Goal: Transaction & Acquisition: Book appointment/travel/reservation

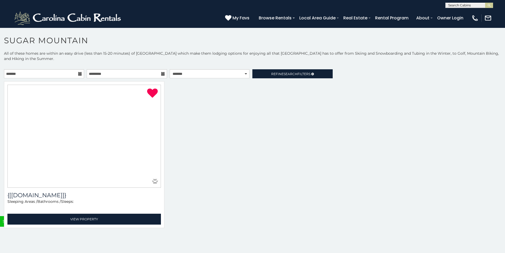
scroll to position [11, 0]
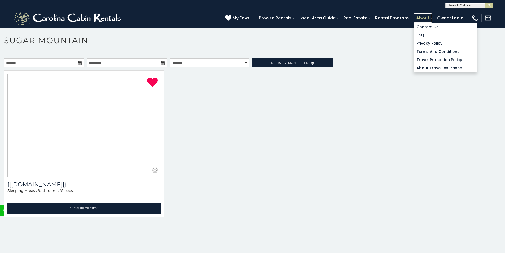
click at [432, 16] on link "About" at bounding box center [423, 17] width 19 height 9
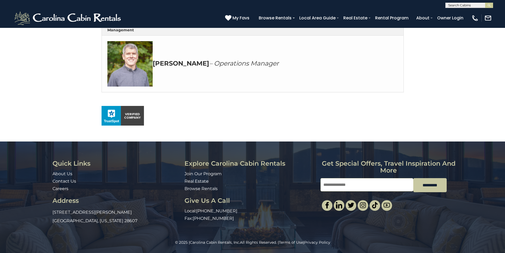
scroll to position [307, 0]
click at [339, 252] on div "© 2025 | Carolina Cabin Rentals, Inc. All Rights Reserved. | Terms of Use | Pri…" at bounding box center [252, 245] width 505 height 13
click at [370, 15] on link "Real Estate" at bounding box center [355, 17] width 29 height 9
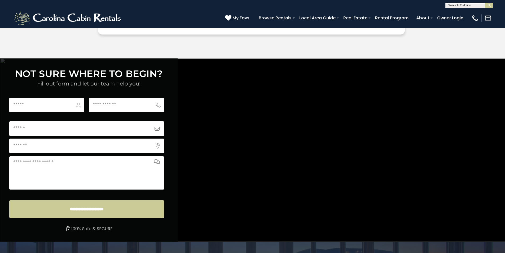
scroll to position [1915, 0]
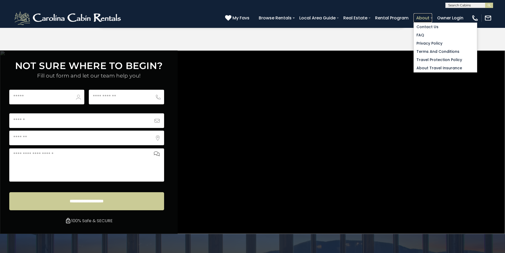
click at [432, 15] on link "About" at bounding box center [423, 17] width 19 height 9
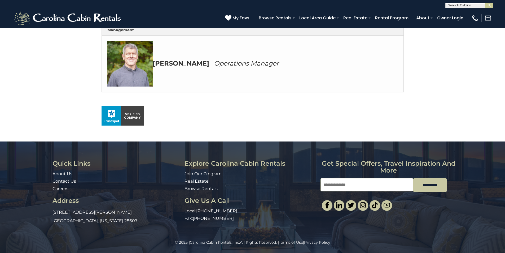
scroll to position [307, 0]
click at [339, 251] on div "© 2025 | Carolina Cabin Rentals, Inc. All Rights Reserved. | Terms of Use | Pri…" at bounding box center [252, 245] width 505 height 13
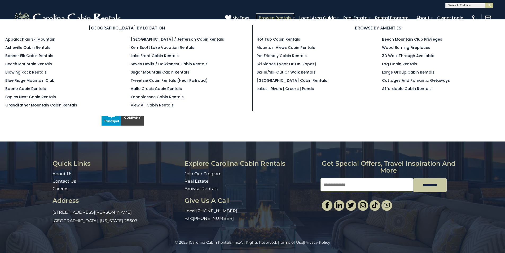
click at [294, 15] on link "Browse Rentals" at bounding box center [275, 17] width 38 height 9
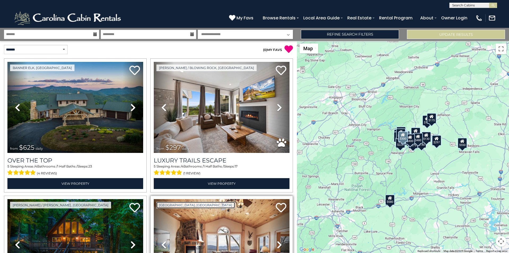
click at [159, 205] on link "[GEOGRAPHIC_DATA], [GEOGRAPHIC_DATA]" at bounding box center [195, 205] width 78 height 7
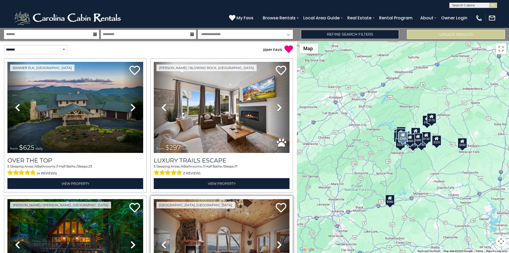
click at [220, 251] on img at bounding box center [222, 244] width 136 height 91
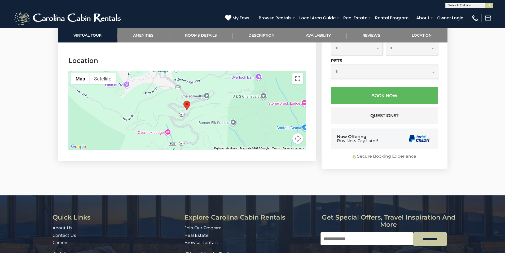
scroll to position [1370, 0]
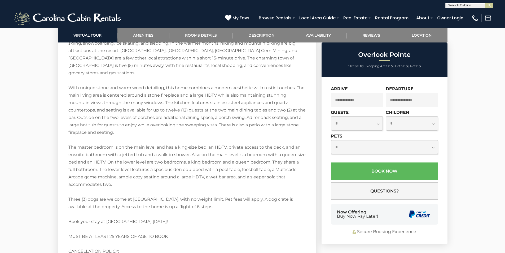
scroll to position [851, 0]
